Goal: Information Seeking & Learning: Learn about a topic

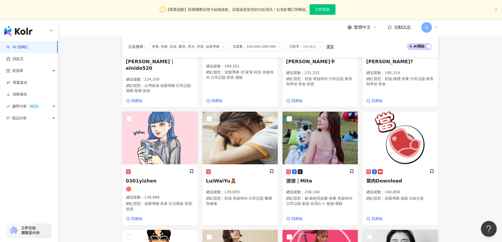
scroll to position [254, 0]
click at [97, 132] on main "不分平台 台灣 搜尋 您可能感興趣： haikyu_rement_love haikyu_rement_love 香水油 香水品牌 類型 性別 追蹤數 互動率…" at bounding box center [280, 94] width 444 height 625
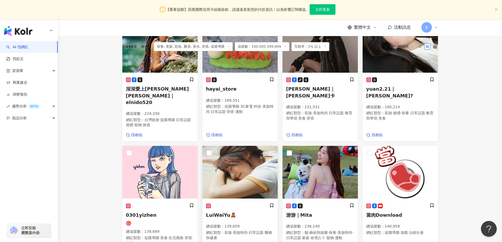
scroll to position [175, 0]
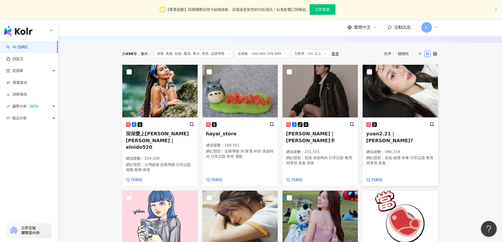
click at [403, 88] on img at bounding box center [400, 91] width 75 height 53
click at [301, 101] on img at bounding box center [320, 91] width 75 height 53
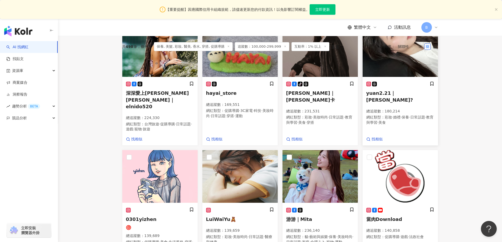
scroll to position [254, 0]
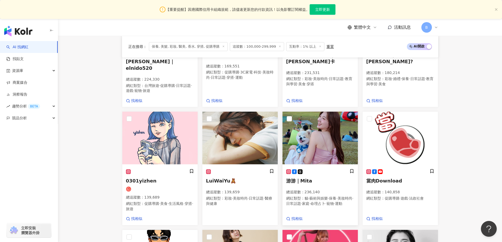
click at [341, 123] on img at bounding box center [320, 138] width 75 height 53
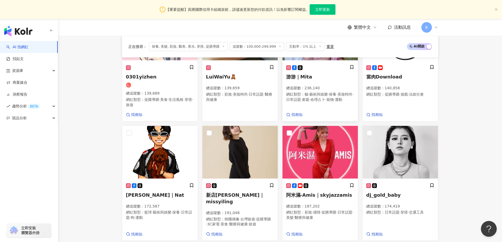
scroll to position [360, 0]
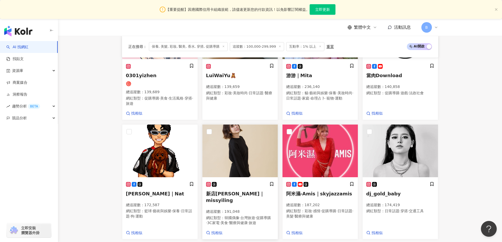
click at [250, 148] on img at bounding box center [240, 151] width 75 height 53
click at [397, 139] on img at bounding box center [400, 151] width 75 height 53
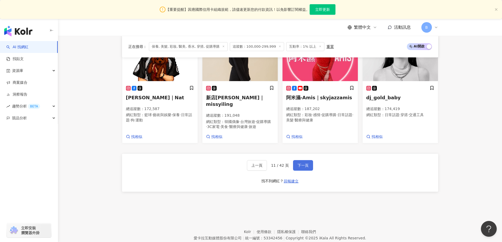
scroll to position [465, 0]
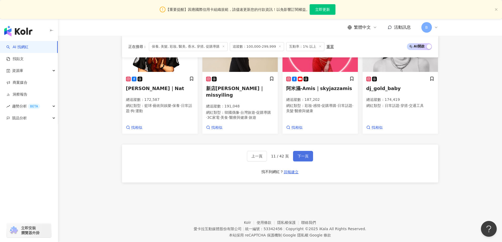
click at [301, 154] on span "下一頁" at bounding box center [303, 156] width 11 height 4
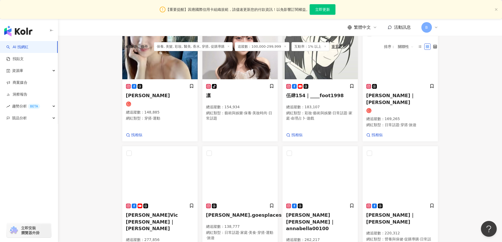
scroll to position [134, 0]
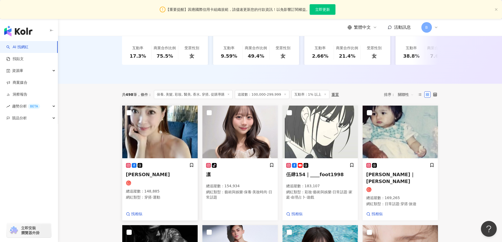
click at [152, 131] on img at bounding box center [159, 132] width 75 height 53
click at [242, 141] on img at bounding box center [240, 132] width 75 height 53
click at [391, 140] on img at bounding box center [400, 132] width 75 height 53
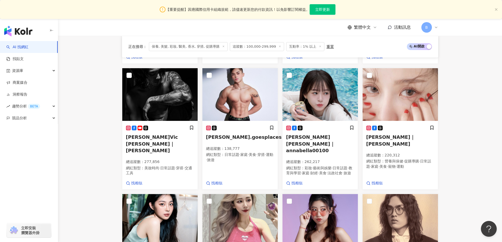
scroll to position [292, 0]
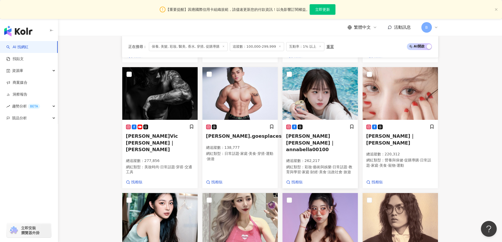
click at [331, 93] on img at bounding box center [320, 93] width 75 height 53
click at [380, 94] on img at bounding box center [400, 93] width 75 height 53
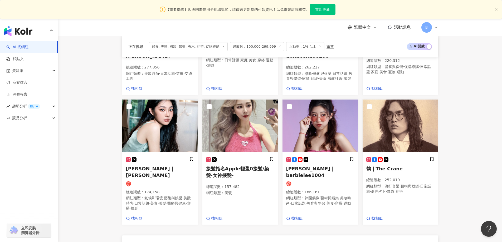
scroll to position [398, 0]
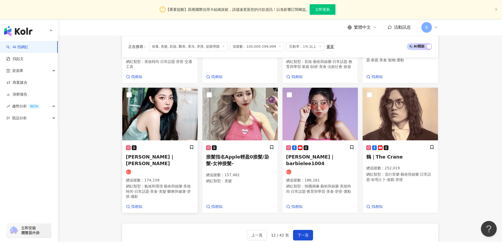
click at [166, 113] on img at bounding box center [159, 114] width 75 height 53
click at [168, 106] on img at bounding box center [159, 114] width 75 height 53
click at [336, 109] on img at bounding box center [320, 114] width 75 height 53
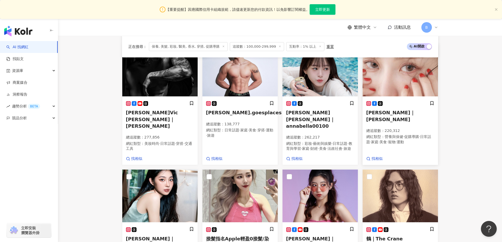
scroll to position [290, 0]
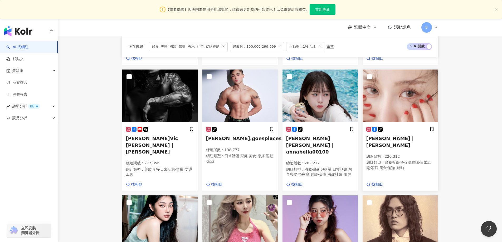
click at [392, 90] on img at bounding box center [400, 96] width 75 height 53
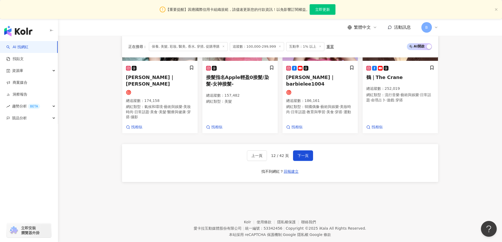
scroll to position [398, 0]
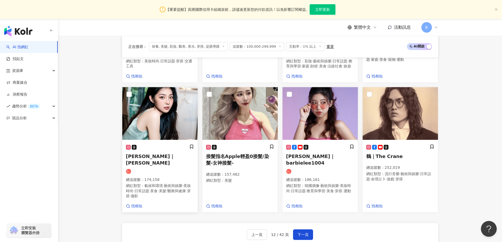
click at [157, 118] on img at bounding box center [159, 113] width 75 height 53
click at [334, 117] on img at bounding box center [320, 113] width 75 height 53
click at [305, 233] on span "下一頁" at bounding box center [303, 235] width 11 height 4
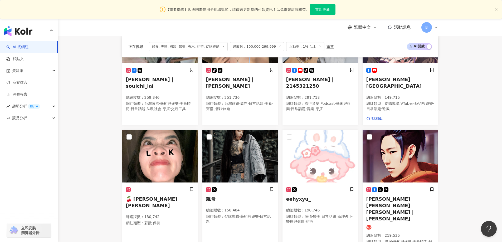
scroll to position [393, 0]
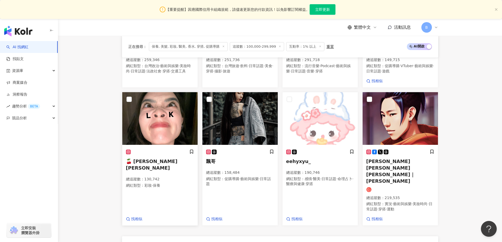
click at [174, 108] on img at bounding box center [159, 118] width 75 height 53
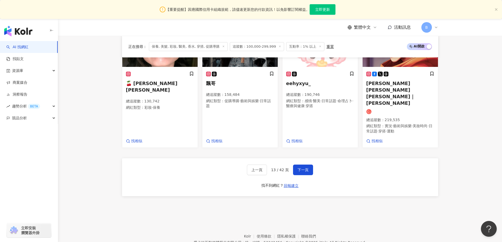
scroll to position [473, 0]
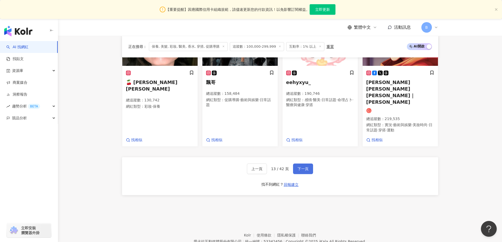
click at [311, 164] on button "下一頁" at bounding box center [303, 169] width 20 height 11
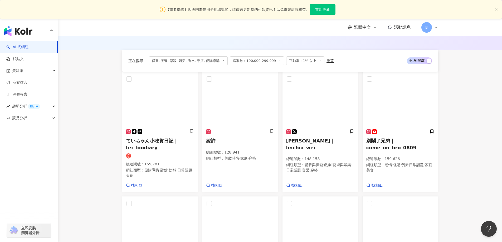
scroll to position [247, 0]
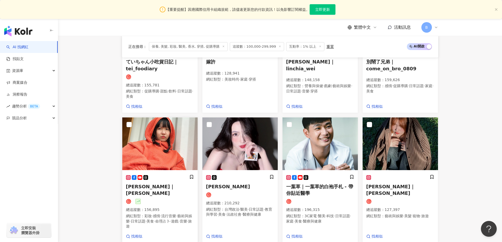
click at [158, 148] on img at bounding box center [159, 144] width 75 height 53
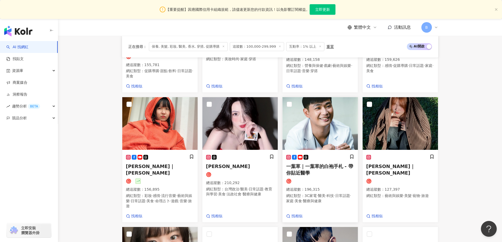
scroll to position [273, 0]
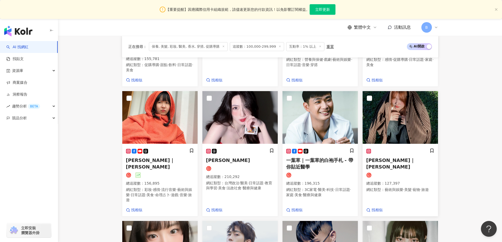
click at [391, 128] on img at bounding box center [400, 117] width 75 height 53
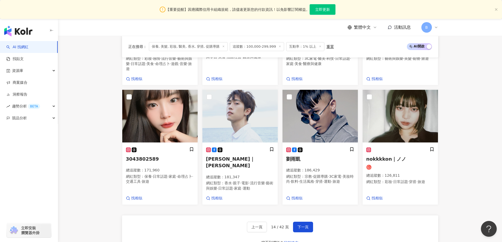
scroll to position [405, 0]
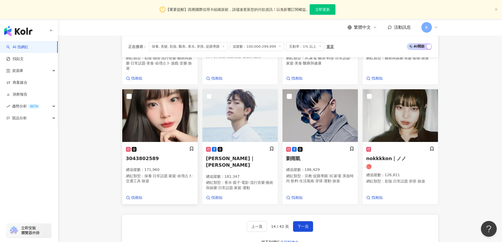
click at [147, 99] on img at bounding box center [159, 115] width 75 height 53
click at [399, 107] on img at bounding box center [400, 115] width 75 height 53
click at [306, 225] on span "下一頁" at bounding box center [303, 227] width 11 height 4
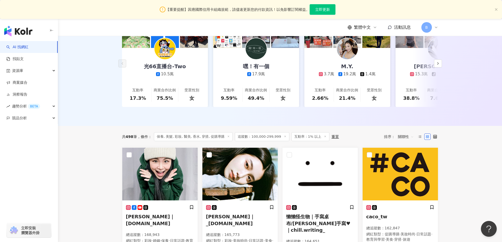
scroll to position [171, 0]
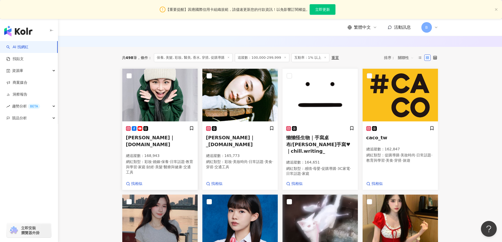
click at [163, 99] on img at bounding box center [159, 95] width 75 height 53
click at [223, 102] on img at bounding box center [240, 95] width 75 height 53
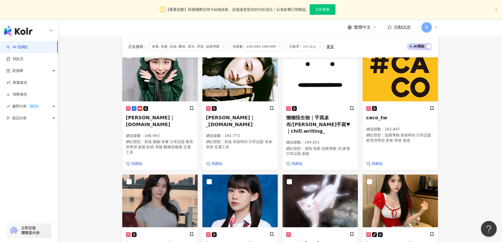
scroll to position [250, 0]
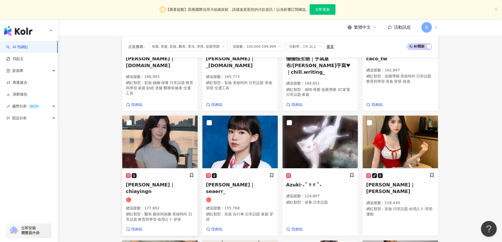
click at [168, 136] on img at bounding box center [159, 142] width 75 height 53
click at [244, 129] on img at bounding box center [240, 142] width 75 height 53
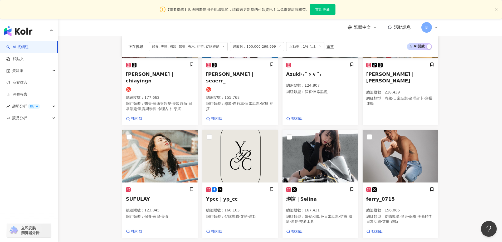
scroll to position [408, 0]
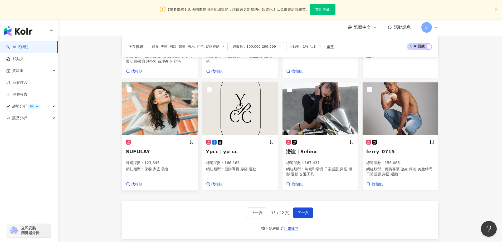
click at [171, 108] on img at bounding box center [159, 109] width 75 height 53
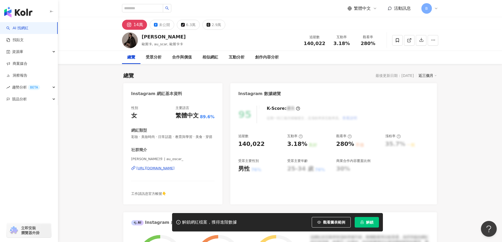
click at [409, 40] on icon at bounding box center [409, 40] width 5 height 5
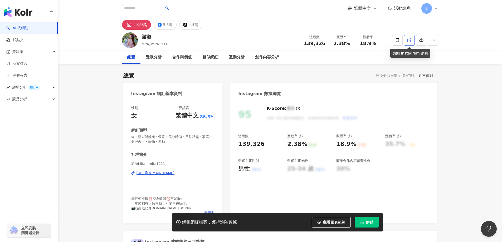
click at [408, 37] on span at bounding box center [409, 40] width 5 height 6
click at [178, 136] on span "貓 · 藝術與娛樂 · 保養 · 美妝時尚 · 日常話題 · 家庭 · 命理占卜 · 寵物 · 運動" at bounding box center [173, 139] width 84 height 9
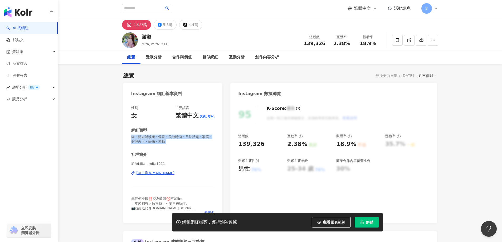
click at [178, 136] on span "貓 · 藝術與娛樂 · 保養 · 美妝時尚 · 日常話題 · 家庭 · 命理占卜 · 寵物 · 運動" at bounding box center [173, 139] width 84 height 9
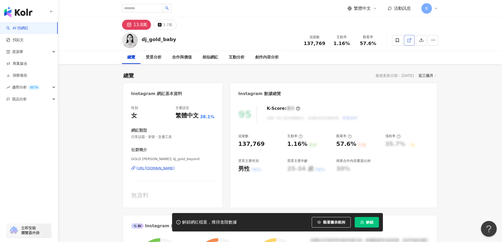
click at [411, 40] on icon at bounding box center [409, 40] width 5 height 5
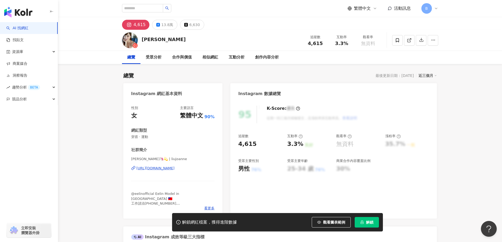
click at [408, 38] on icon at bounding box center [409, 40] width 5 height 5
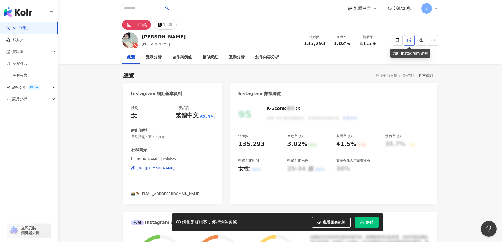
click at [410, 41] on icon at bounding box center [409, 40] width 5 height 5
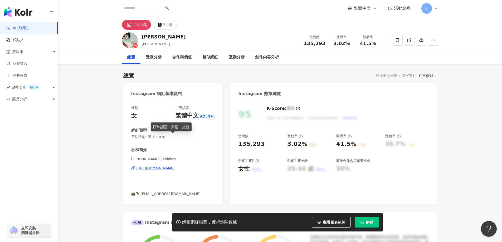
click at [162, 137] on span "日常話題 · 穿搭 · 旅遊" at bounding box center [173, 137] width 84 height 5
copy span "日常話題 · 穿搭 · 旅遊"
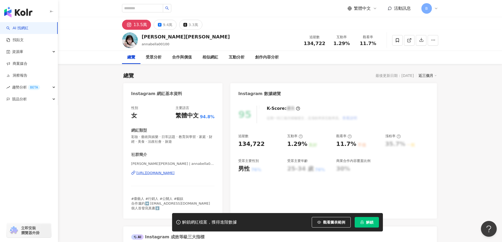
drag, startPoint x: 480, startPoint y: 125, endPoint x: 476, endPoint y: 124, distance: 4.9
click at [410, 40] on icon at bounding box center [409, 40] width 5 height 5
click at [174, 137] on span "彩妝 · 藝術與娛樂 · 日常話題 · 教育與學習 · 家庭 · 財經 · 美食 · 法政社會 · 旅遊" at bounding box center [173, 139] width 84 height 9
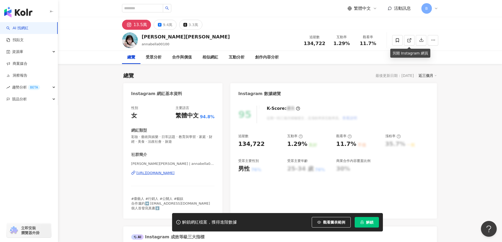
click at [174, 137] on span "彩妝 · 藝術與娛樂 · 日常話題 · 教育與學習 · 家庭 · 財經 · 美食 · 法政社會 · 旅遊" at bounding box center [173, 139] width 84 height 9
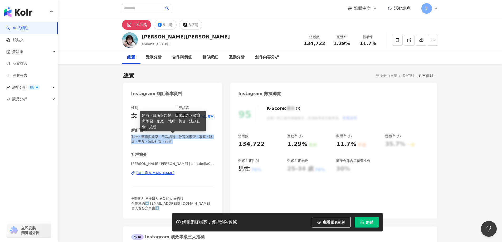
click at [198, 139] on span "彩妝 · 藝術與娛樂 · 日常話題 · 教育與學習 · 家庭 · 財經 · 美食 · 法政社會 · 旅遊" at bounding box center [173, 139] width 84 height 9
click at [194, 138] on span "彩妝 · 藝術與娛樂 · 日常話題 · 教育與學習 · 家庭 · 財經 · 美食 · 法政社會 · 旅遊" at bounding box center [173, 139] width 84 height 9
copy span "彩妝 · 藝術與娛樂 · 日常話題 · 教育與學習 · 家庭 · 財經 · 美食 · 法政社會 · 旅遊"
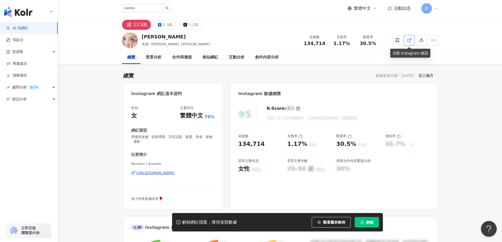
click at [411, 42] on icon at bounding box center [409, 40] width 5 height 5
click at [164, 137] on span "營養與保健 · 促購導購 · 日常話題 · 家庭 · 美食 · 寵物 · 運動" at bounding box center [173, 139] width 84 height 9
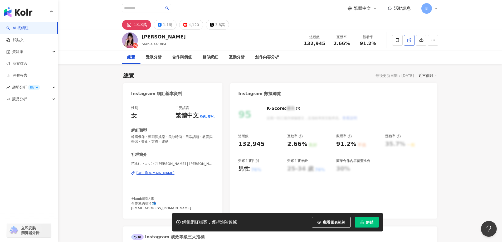
click at [409, 39] on icon at bounding box center [409, 40] width 3 height 3
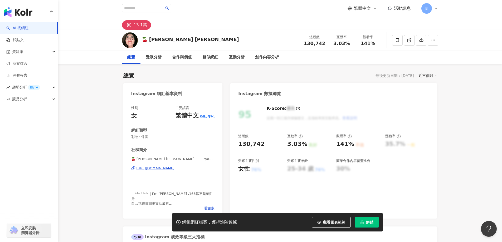
click at [411, 40] on icon at bounding box center [409, 40] width 5 height 5
click at [144, 136] on span "彩妝 · 保養" at bounding box center [173, 137] width 84 height 5
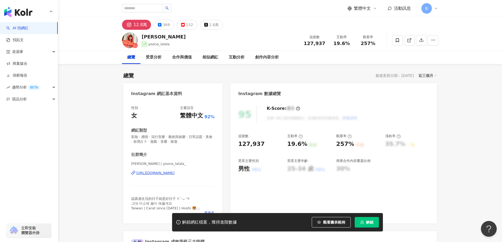
click at [410, 38] on icon at bounding box center [409, 40] width 5 height 5
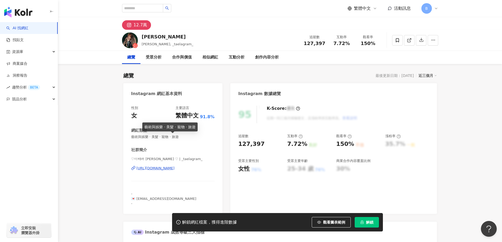
click at [168, 137] on span "藝術與娛樂 · 美髮 · 寵物 · 旅遊" at bounding box center [173, 137] width 84 height 5
copy span "藝術與娛樂 · 美髮 · 寵物 · 旅遊"
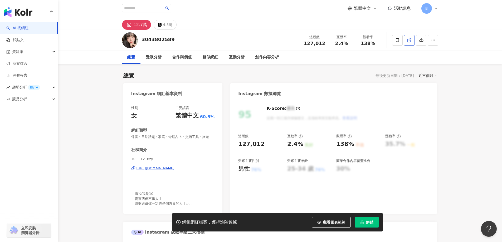
click at [409, 40] on line at bounding box center [410, 39] width 2 height 2
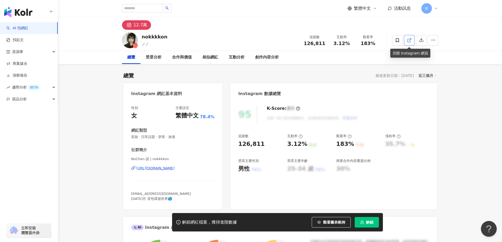
click at [411, 42] on icon at bounding box center [409, 40] width 5 height 5
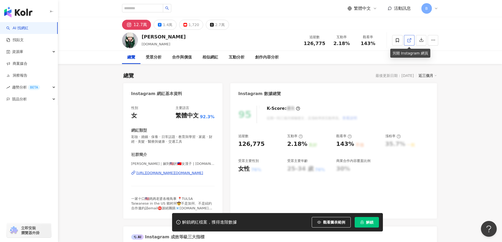
click at [408, 42] on icon at bounding box center [409, 40] width 3 height 3
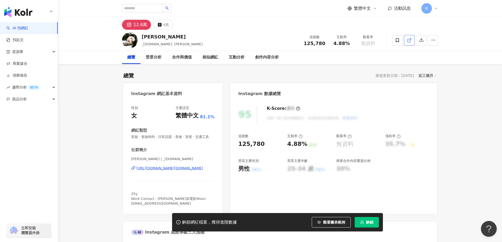
click at [409, 38] on icon at bounding box center [409, 40] width 5 height 5
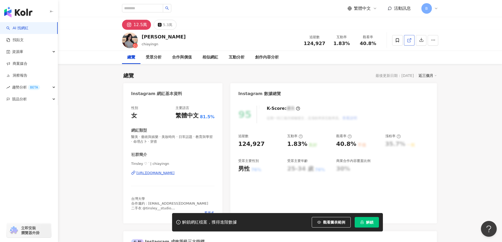
click at [411, 43] on span at bounding box center [409, 40] width 5 height 6
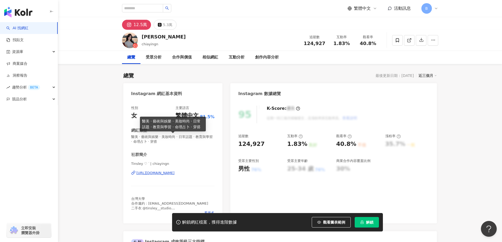
click at [176, 136] on span "醫美 · 藝術與娛樂 · 美妝時尚 · 日常話題 · 教育與學習 · 命理占卜 · 穿搭" at bounding box center [173, 139] width 84 height 9
copy span "醫美 · 藝術與娛樂 · 美妝時尚 · 日常話題 · 教育與學習 · 命理占卜 · 穿搭"
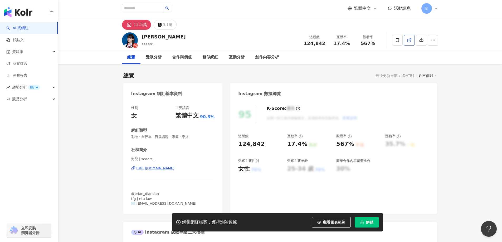
click at [408, 39] on icon at bounding box center [409, 40] width 3 height 3
click at [165, 138] on span "彩妝 · 自行車 · 日常話題 · 家庭 · 穿搭" at bounding box center [173, 137] width 84 height 5
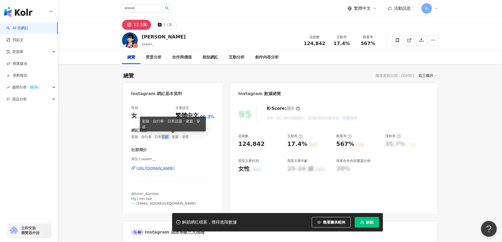
click at [165, 138] on span "彩妝 · 自行車 · 日常話題 · 家庭 · 穿搭" at bounding box center [173, 137] width 84 height 5
copy span "彩妝 · 自行車 · 日常話題 · 家庭 · 穿搭"
